Goal: Task Accomplishment & Management: Use online tool/utility

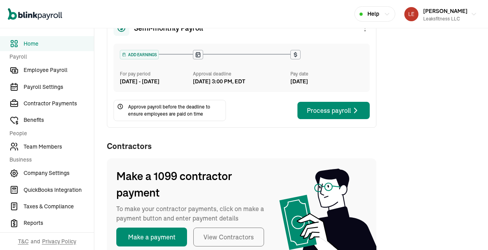
scroll to position [27, 0]
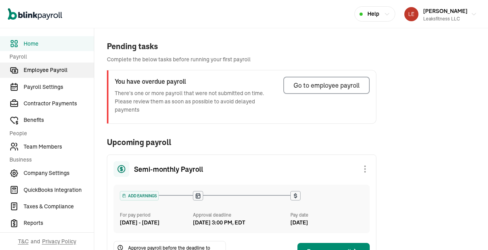
click at [48, 70] on span "Employee Payroll" at bounding box center [59, 70] width 70 height 8
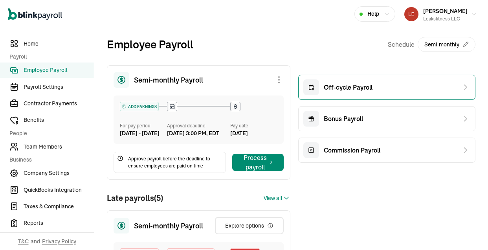
click at [361, 92] on span "Off-cycle Payroll" at bounding box center [348, 87] width 49 height 9
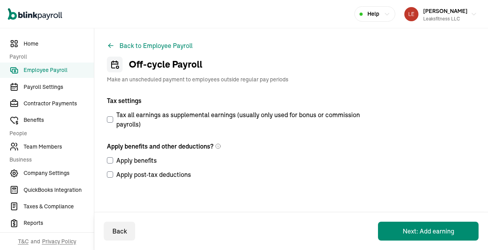
click at [111, 161] on input "Apply benefits" at bounding box center [110, 160] width 6 height 6
checkbox input "true"
click at [110, 175] on input "Apply post-tax deductions" at bounding box center [110, 174] width 6 height 6
checkbox input "true"
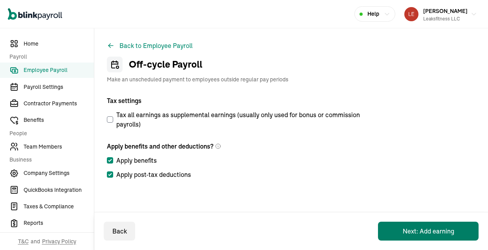
click at [433, 228] on button "Next: Add earning" at bounding box center [428, 231] width 101 height 19
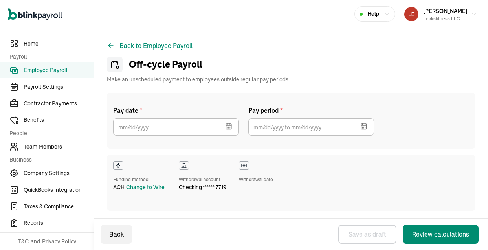
checkbox input "true"
select select "direct_deposit"
click at [225, 123] on icon "button" at bounding box center [229, 126] width 8 height 8
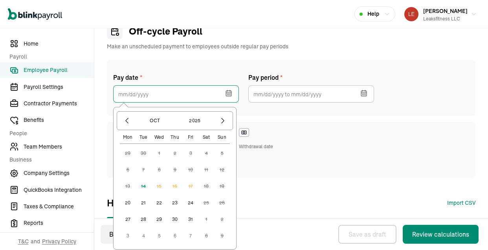
scroll to position [42, 0]
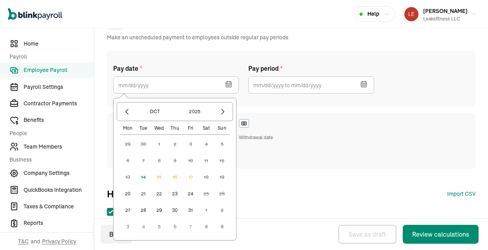
click at [131, 194] on button "20" at bounding box center [128, 194] width 16 height 16
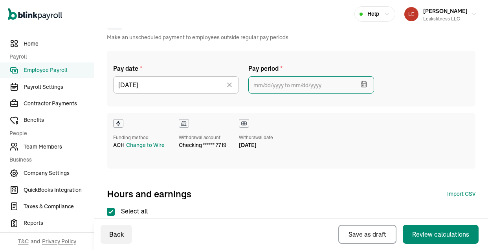
click at [312, 86] on input "text" at bounding box center [311, 84] width 126 height 17
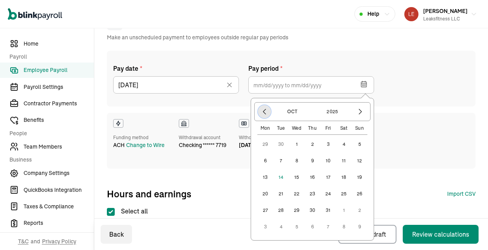
click at [261, 113] on icon "button" at bounding box center [265, 112] width 8 height 8
click at [313, 210] on button "25" at bounding box center [313, 210] width 16 height 16
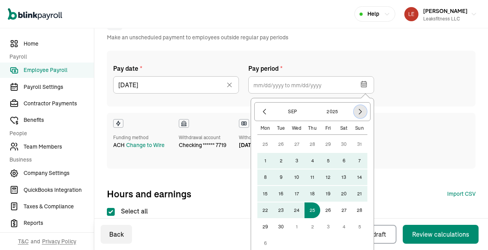
click at [360, 113] on icon "button" at bounding box center [360, 111] width 2 height 5
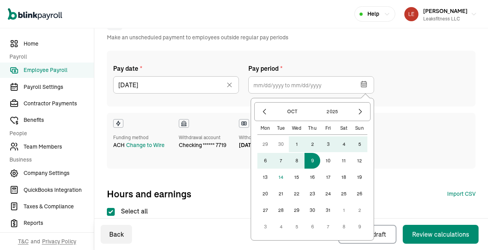
click at [317, 164] on button "9" at bounding box center [313, 161] width 16 height 16
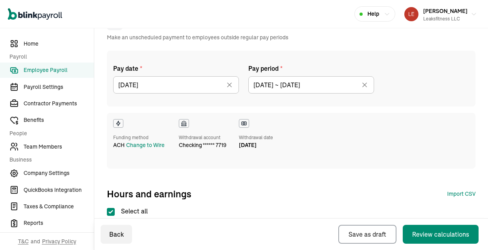
type input "[DATE] ~ [DATE]"
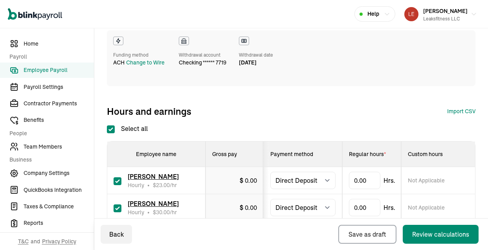
scroll to position [162, 0]
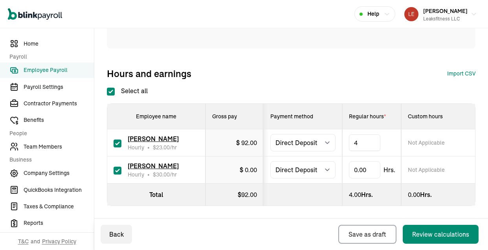
click at [337, 59] on div "Pay date * [DATE] [DATE] Mon Tue Wed Thu Fri Sat Sun 29 30 1 2 3 4 5 6 7 8 9 10…" at bounding box center [291, 4] width 369 height 149
type input "29.5"
click at [360, 78] on div "Hours and earnings Import CSV 1 Upload 2 Map Columns 3 Map Employees Drop your …" at bounding box center [291, 73] width 369 height 13
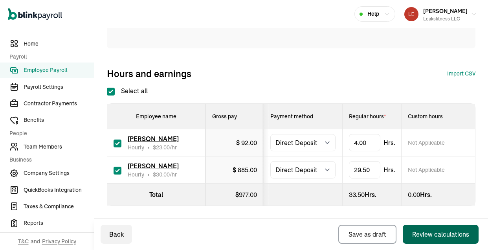
click at [423, 234] on div "Review calculations" at bounding box center [440, 234] width 57 height 9
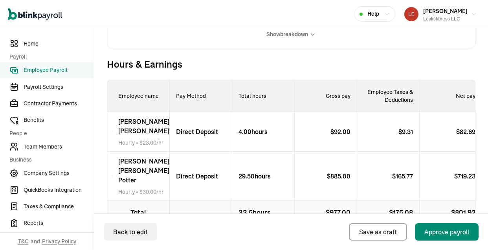
scroll to position [331, 0]
